Goal: Find specific page/section: Find specific page/section

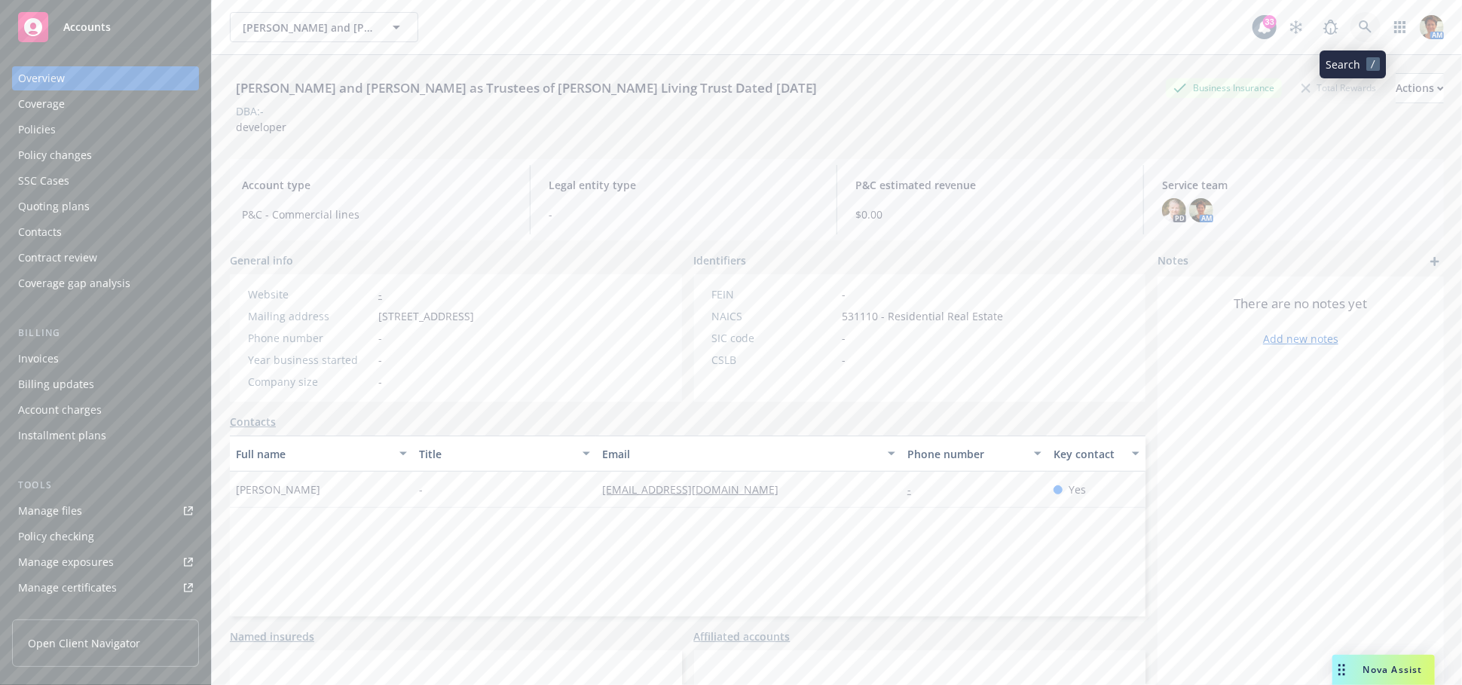
drag, startPoint x: 0, startPoint y: 0, endPoint x: 1345, endPoint y: 34, distance: 1345.0
click at [1351, 34] on link at bounding box center [1366, 27] width 30 height 30
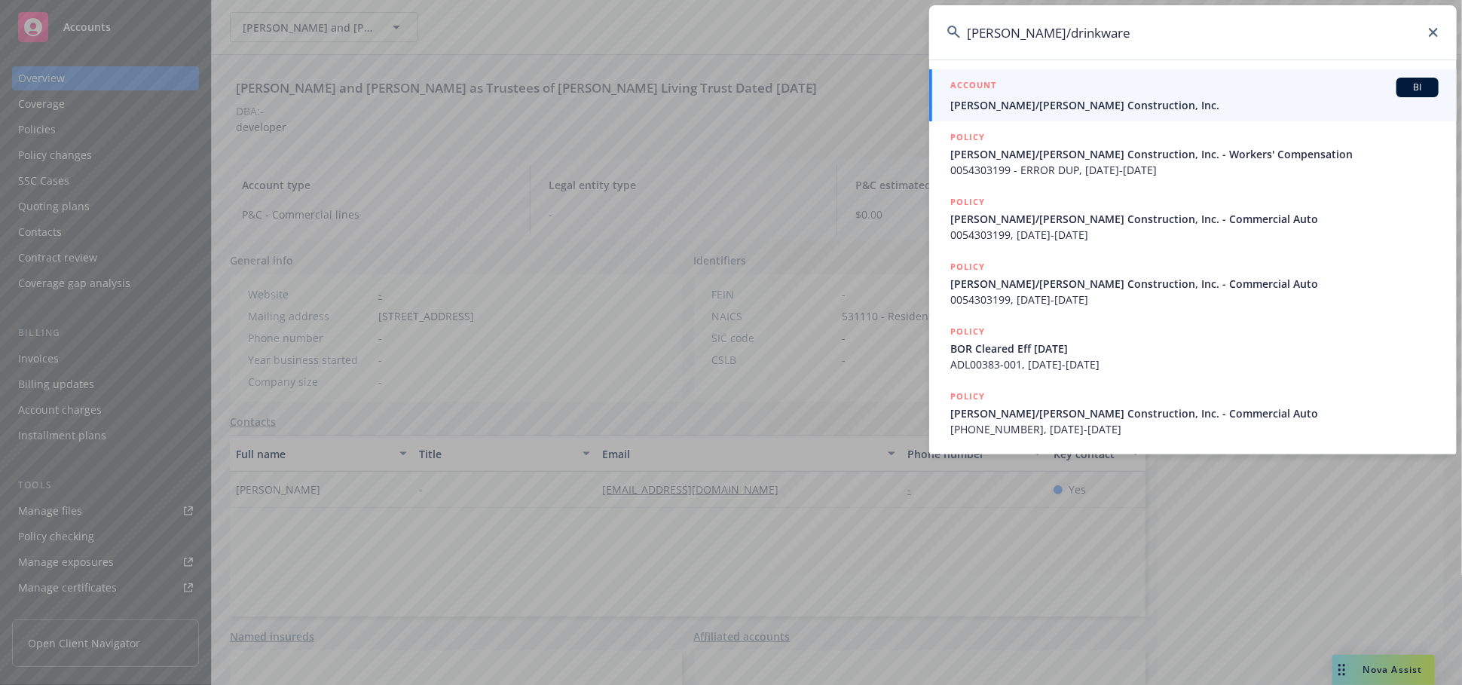
type input "[PERSON_NAME]/drinkware"
click at [1153, 78] on div "ACCOUNT BI" at bounding box center [1194, 88] width 488 height 20
